Goal: Task Accomplishment & Management: Manage account settings

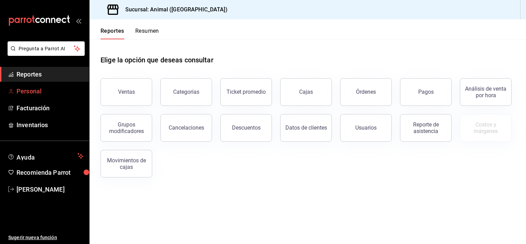
click at [42, 90] on span "Personal" at bounding box center [50, 90] width 67 height 9
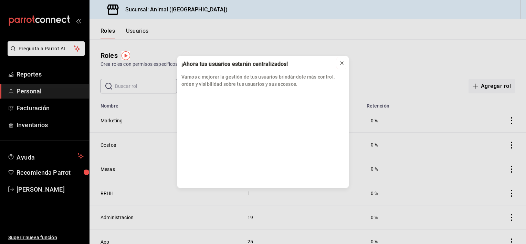
click at [342, 64] on icon at bounding box center [342, 63] width 6 height 6
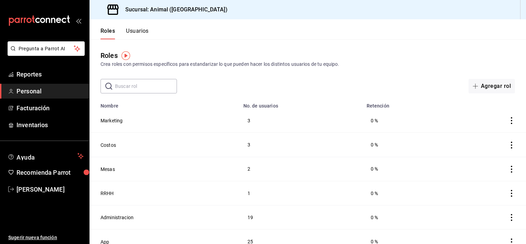
click at [138, 31] on button "Usuarios" at bounding box center [137, 34] width 23 height 12
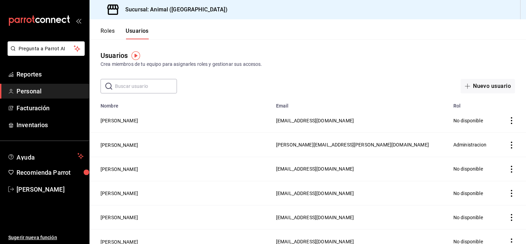
click at [147, 88] on input "text" at bounding box center [146, 86] width 62 height 14
click at [144, 87] on input "text" at bounding box center [146, 86] width 62 height 14
type input "[PERSON_NAME]"
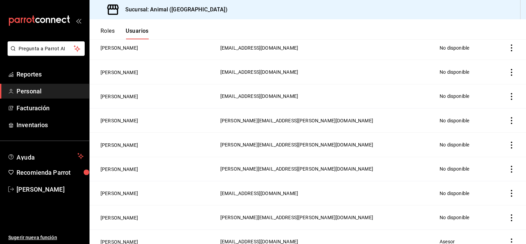
scroll to position [176, 0]
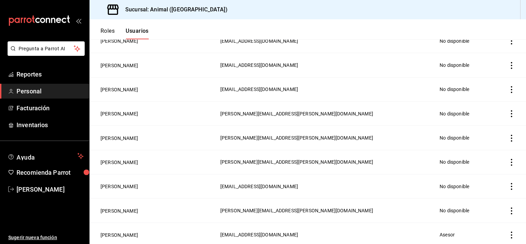
click at [511, 162] on td "employeesTable" at bounding box center [508, 162] width 35 height 24
click at [508, 161] on icon "actions" at bounding box center [511, 162] width 7 height 7
click at [399, 166] on div at bounding box center [263, 122] width 526 height 244
click at [508, 161] on icon "actions" at bounding box center [511, 162] width 7 height 7
click at [489, 175] on span "Eliminar" at bounding box center [475, 172] width 30 height 8
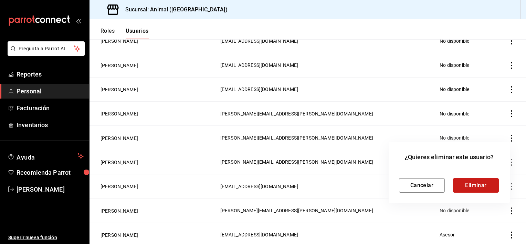
click at [484, 187] on button "Eliminar" at bounding box center [476, 185] width 46 height 14
click at [474, 186] on button "Eliminar" at bounding box center [476, 185] width 46 height 14
click at [471, 181] on button "Eliminar" at bounding box center [476, 185] width 46 height 14
click at [468, 186] on button "Eliminar" at bounding box center [476, 185] width 46 height 14
click at [431, 187] on button "Cancelar" at bounding box center [422, 185] width 46 height 14
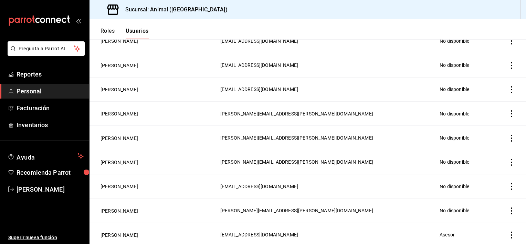
click at [504, 167] on td "employeesTable" at bounding box center [508, 162] width 35 height 24
click at [508, 165] on icon "actions" at bounding box center [511, 162] width 7 height 7
click at [493, 170] on li "Eliminar" at bounding box center [481, 171] width 58 height 19
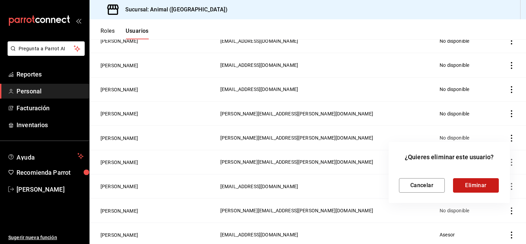
click at [490, 180] on button "Eliminar" at bounding box center [476, 185] width 46 height 14
drag, startPoint x: 524, startPoint y: 129, endPoint x: 526, endPoint y: 168, distance: 38.5
click at [525, 168] on html "Pregunta a Parrot AI Reportes Personal Facturación Inventarios Ayuda Recomienda…" at bounding box center [263, 122] width 526 height 244
click at [487, 186] on button "Eliminar" at bounding box center [476, 185] width 46 height 14
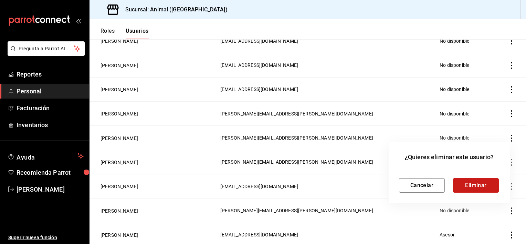
click at [487, 186] on button "Eliminar" at bounding box center [476, 185] width 46 height 14
click at [224, 173] on div at bounding box center [263, 122] width 526 height 244
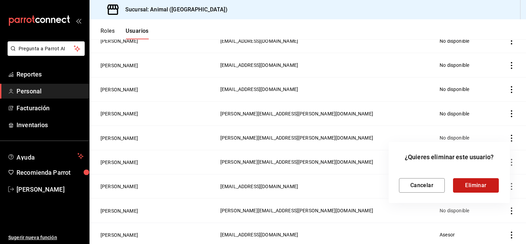
click at [458, 185] on button "Eliminar" at bounding box center [476, 185] width 46 height 14
click at [482, 183] on button "Eliminar" at bounding box center [476, 185] width 46 height 14
click at [428, 185] on button "Cancelar" at bounding box center [422, 185] width 46 height 14
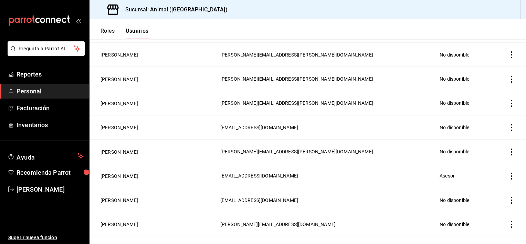
scroll to position [226, 0]
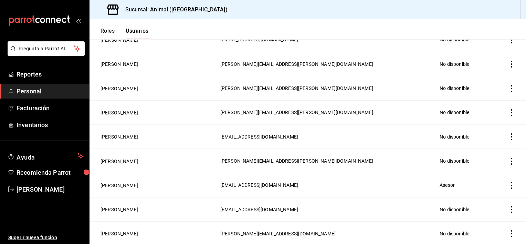
click at [508, 188] on icon "actions" at bounding box center [511, 185] width 7 height 7
click at [490, 197] on li "Eliminar" at bounding box center [481, 194] width 58 height 19
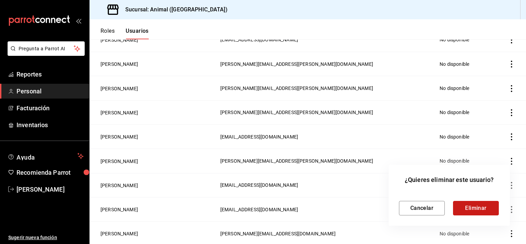
click at [487, 210] on button "Eliminar" at bounding box center [476, 208] width 46 height 14
drag, startPoint x: 523, startPoint y: 153, endPoint x: 523, endPoint y: 113, distance: 39.9
click at [523, 113] on div at bounding box center [263, 122] width 526 height 244
drag, startPoint x: 523, startPoint y: 139, endPoint x: 525, endPoint y: 94, distance: 44.7
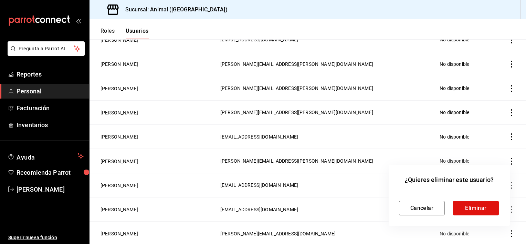
click at [525, 94] on div at bounding box center [263, 122] width 526 height 244
click at [511, 87] on div at bounding box center [263, 122] width 526 height 244
click at [416, 207] on button "Cancelar" at bounding box center [422, 208] width 46 height 14
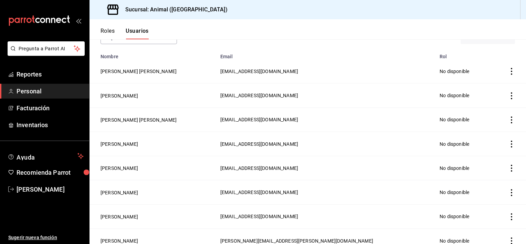
scroll to position [0, 0]
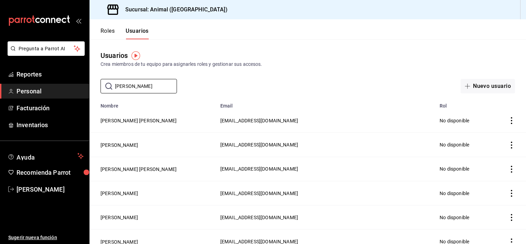
drag, startPoint x: 156, startPoint y: 88, endPoint x: 94, endPoint y: 84, distance: 62.4
click at [94, 84] on div "​ [PERSON_NAME] ​ Nuevo usuario" at bounding box center [307, 86] width 436 height 14
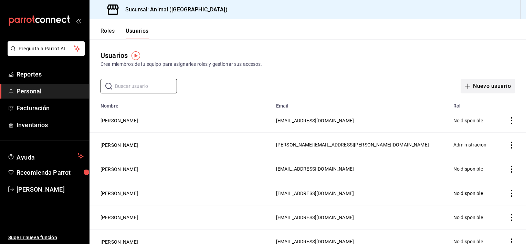
click at [472, 83] on button "Nuevo usuario" at bounding box center [487, 86] width 54 height 14
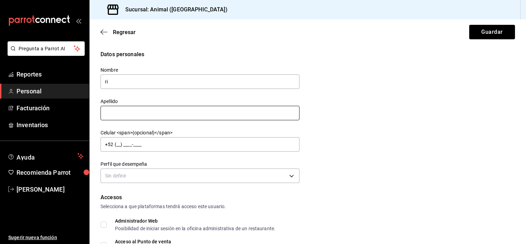
type input "[PERSON_NAME]"
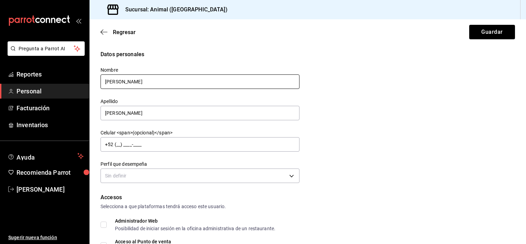
scroll to position [196, 0]
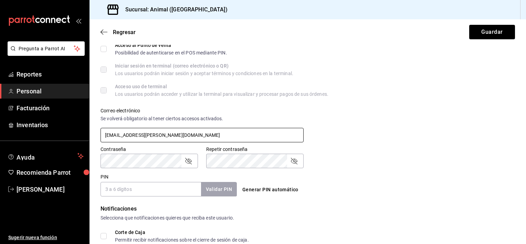
click at [122, 135] on input "[EMAIL_ADDRESS][PERSON_NAME][DOMAIN_NAME]" at bounding box center [201, 135] width 203 height 14
type input "[PERSON_NAME][EMAIL_ADDRESS][PERSON_NAME][DOMAIN_NAME]"
click at [438, 194] on div "PIN Validar PIN ​ Generar PIN automático" at bounding box center [306, 183] width 417 height 25
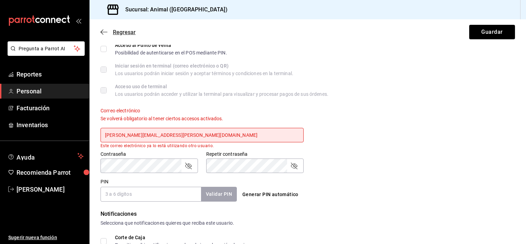
click at [102, 32] on icon "button" at bounding box center [103, 32] width 7 height 6
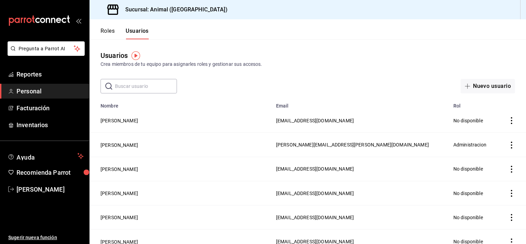
click at [144, 83] on input "text" at bounding box center [146, 86] width 62 height 14
type input "[PERSON_NAME]"
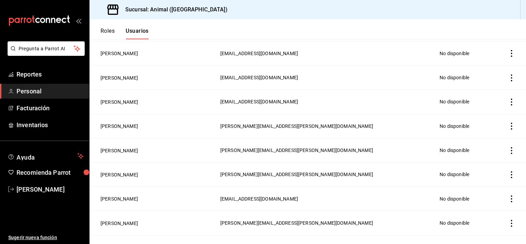
scroll to position [164, 0]
click at [253, 174] on span "[PERSON_NAME][EMAIL_ADDRESS][PERSON_NAME][DOMAIN_NAME]" at bounding box center [296, 174] width 153 height 6
click at [508, 174] on icon "actions" at bounding box center [511, 173] width 7 height 7
click at [487, 164] on span "Duplicar" at bounding box center [475, 164] width 30 height 8
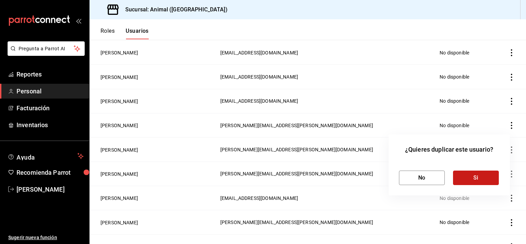
click at [484, 176] on button "Si" at bounding box center [476, 177] width 46 height 14
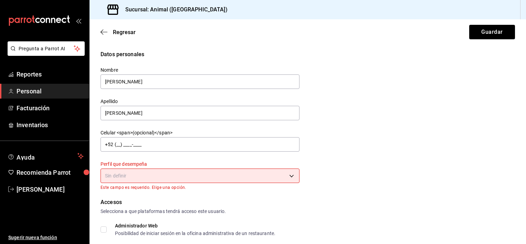
click at [289, 175] on body "Pregunta a Parrot AI Reportes Personal Facturación Inventarios Ayuda Recomienda…" at bounding box center [263, 122] width 526 height 244
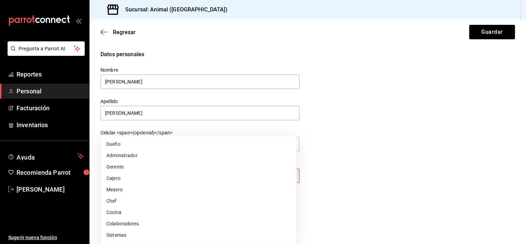
click at [142, 167] on li "Gerente" at bounding box center [198, 166] width 195 height 11
type input "MANAGER"
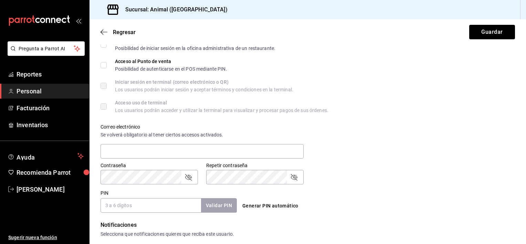
scroll to position [181, 0]
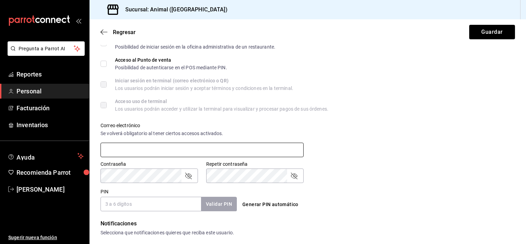
click at [289, 147] on input "text" at bounding box center [201, 149] width 203 height 14
type input "[PERSON_NAME][EMAIL_ADDRESS][PERSON_NAME][DOMAIN_NAME]"
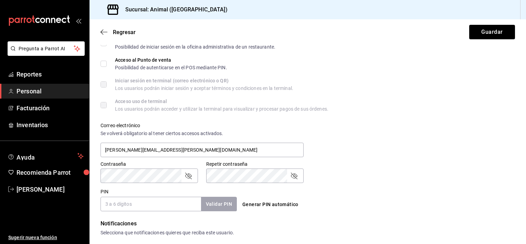
click at [187, 174] on icon "passwordField" at bounding box center [188, 175] width 8 height 8
click at [298, 176] on div "Repetir contraseña" at bounding box center [254, 175] width 97 height 14
click at [292, 176] on icon "passwordField" at bounding box center [294, 175] width 8 height 8
click at [138, 204] on input "PIN" at bounding box center [150, 203] width 100 height 14
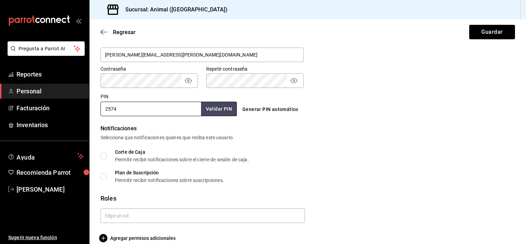
scroll to position [285, 0]
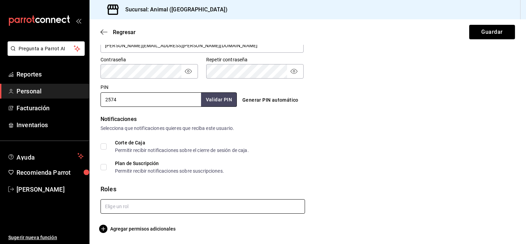
type input "2574"
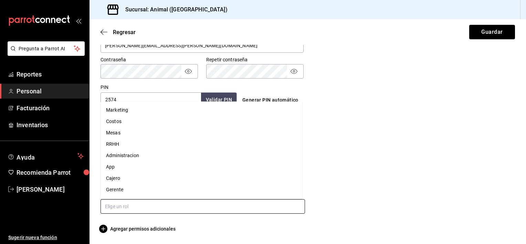
click at [189, 212] on input "text" at bounding box center [202, 206] width 204 height 14
click at [152, 188] on li "Gerente" at bounding box center [201, 188] width 202 height 11
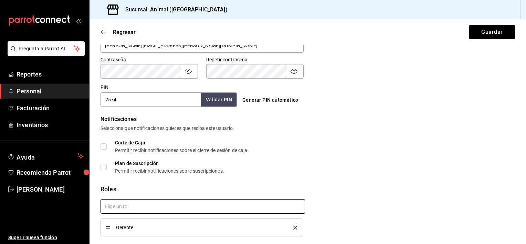
checkbox input "true"
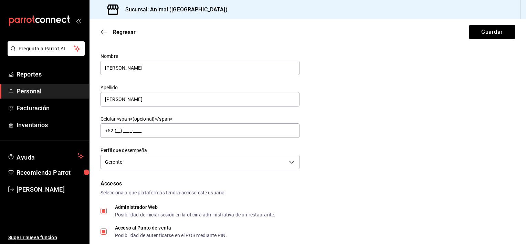
scroll to position [0, 0]
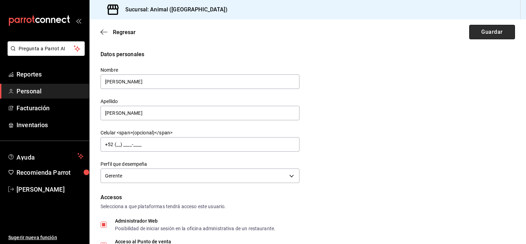
click at [495, 32] on button "Guardar" at bounding box center [492, 32] width 46 height 14
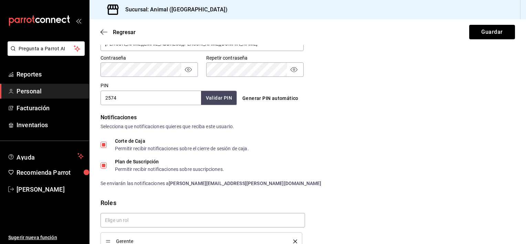
scroll to position [323, 0]
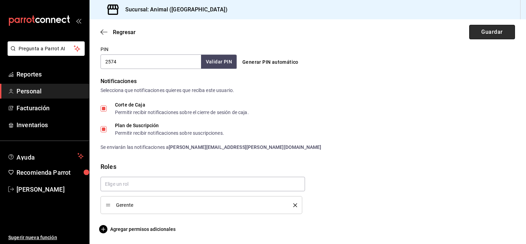
click at [470, 37] on button "Guardar" at bounding box center [492, 32] width 46 height 14
click at [166, 60] on input "2574" at bounding box center [150, 61] width 100 height 14
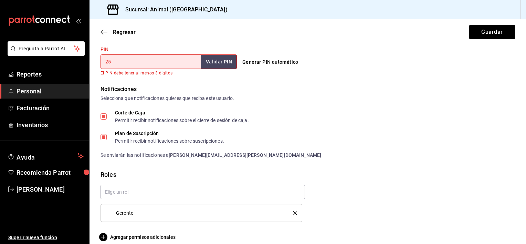
type input "2"
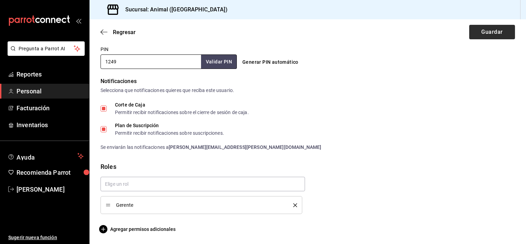
type input "1249"
click at [484, 30] on button "Guardar" at bounding box center [492, 32] width 46 height 14
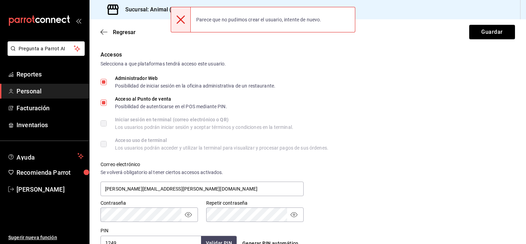
scroll to position [0, 0]
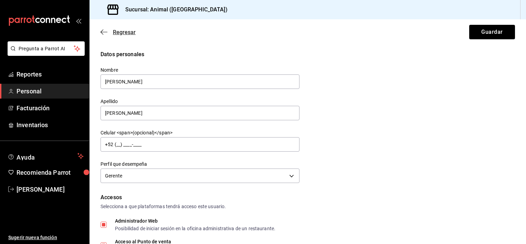
click at [105, 32] on icon "button" at bounding box center [103, 32] width 7 height 6
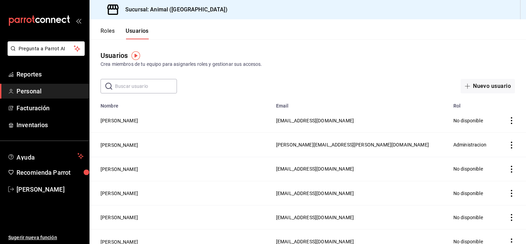
click at [165, 89] on input "text" at bounding box center [146, 86] width 62 height 14
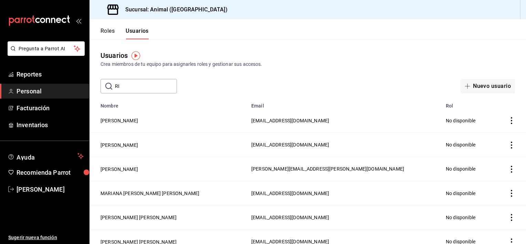
type input "[PERSON_NAME]"
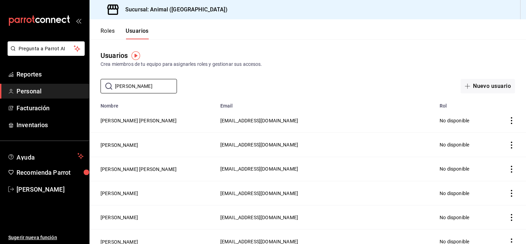
click at [28, 89] on span "Personal" at bounding box center [50, 90] width 67 height 9
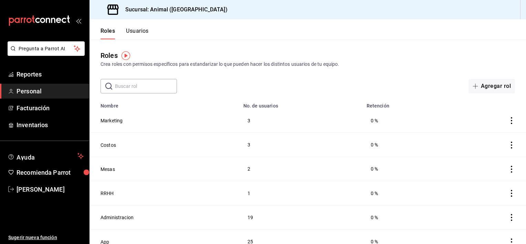
click at [143, 30] on button "Usuarios" at bounding box center [137, 34] width 23 height 12
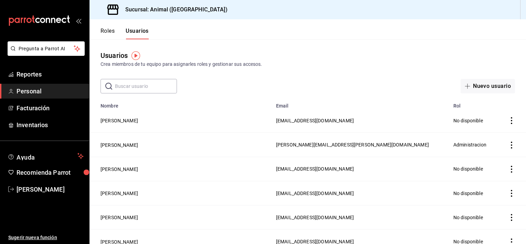
click at [159, 87] on input "text" at bounding box center [146, 86] width 62 height 14
click at [147, 86] on input "text" at bounding box center [146, 86] width 62 height 14
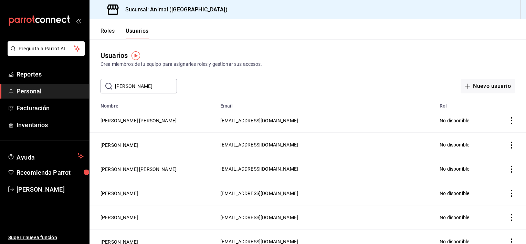
drag, startPoint x: 520, startPoint y: 83, endPoint x: 524, endPoint y: 104, distance: 21.7
click at [524, 104] on div "Roles Usuarios Usuarios Crea miembros de tu equipo para asignarles roles y gest…" at bounding box center [307, 131] width 436 height 224
drag, startPoint x: 524, startPoint y: 104, endPoint x: 482, endPoint y: 56, distance: 63.6
click at [482, 56] on div "Usuarios Crea miembros de tu equipo para asignarles roles y gestionar sus acces…" at bounding box center [307, 59] width 436 height 18
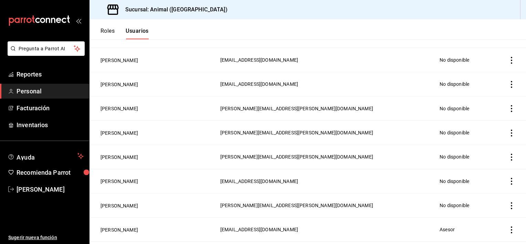
scroll to position [183, 0]
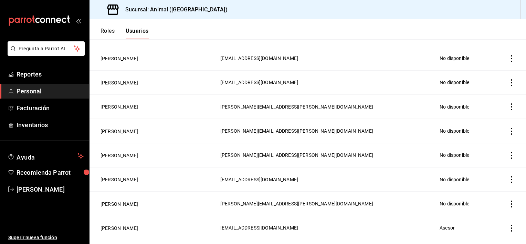
click at [508, 155] on icon "actions" at bounding box center [511, 155] width 7 height 7
click at [490, 161] on li "Eliminar" at bounding box center [481, 164] width 58 height 19
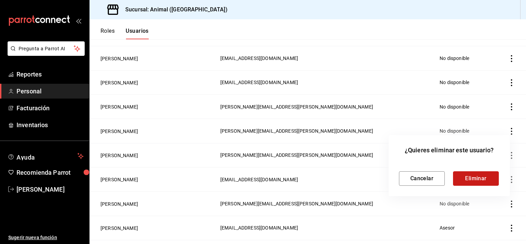
click at [487, 173] on button "Eliminar" at bounding box center [476, 178] width 46 height 14
click at [479, 177] on button "Eliminar" at bounding box center [476, 178] width 46 height 14
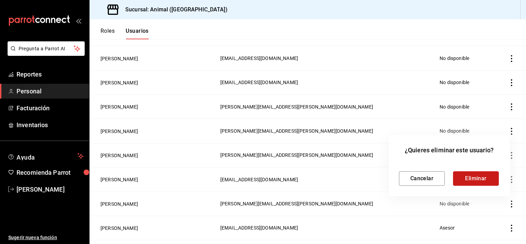
click at [479, 177] on button "Eliminar" at bounding box center [476, 178] width 46 height 14
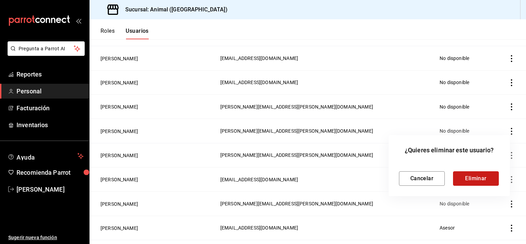
click at [484, 182] on button "Eliminar" at bounding box center [476, 178] width 46 height 14
drag, startPoint x: 521, startPoint y: 123, endPoint x: 525, endPoint y: 58, distance: 65.5
click at [525, 58] on html "Pregunta a Parrot AI Reportes Personal Facturación Inventarios Ayuda Recomienda…" at bounding box center [263, 122] width 526 height 244
drag, startPoint x: 521, startPoint y: 105, endPoint x: 521, endPoint y: 51, distance: 54.3
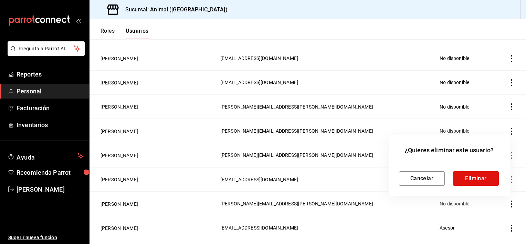
click at [521, 51] on div at bounding box center [263, 122] width 526 height 244
click at [443, 173] on button "Cancelar" at bounding box center [422, 178] width 46 height 14
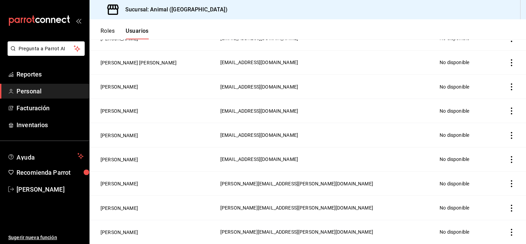
scroll to position [0, 0]
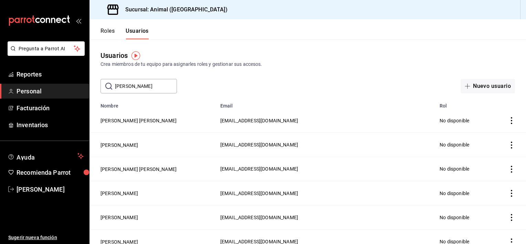
click at [143, 91] on input "[PERSON_NAME]" at bounding box center [146, 86] width 62 height 14
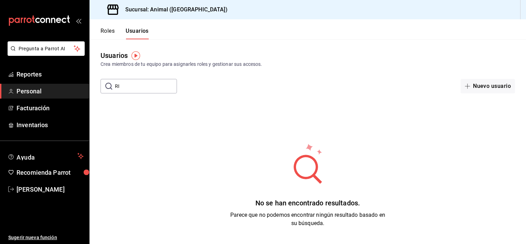
type input "R"
